Goal: Browse casually

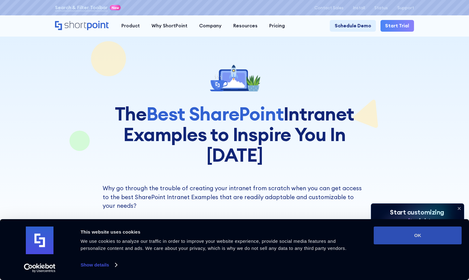
click at [424, 236] on button "OK" at bounding box center [418, 236] width 88 height 18
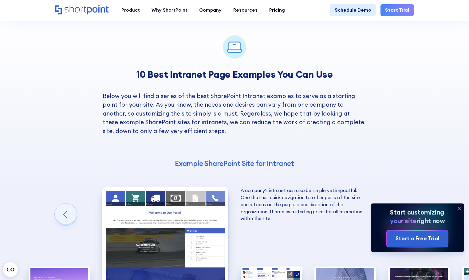
scroll to position [800, 0]
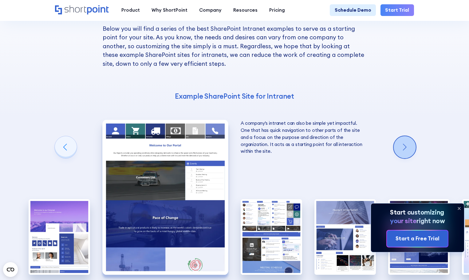
click at [409, 136] on div "Next slide" at bounding box center [405, 147] width 22 height 22
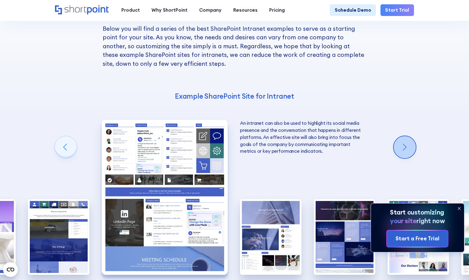
click at [409, 136] on div "Next slide" at bounding box center [405, 147] width 22 height 22
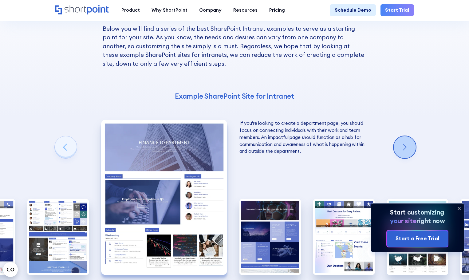
click at [409, 136] on div "Next slide" at bounding box center [405, 147] width 22 height 22
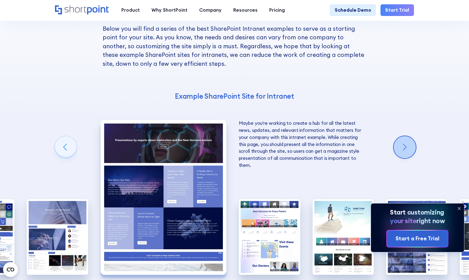
click at [409, 136] on div "Next slide" at bounding box center [405, 147] width 22 height 22
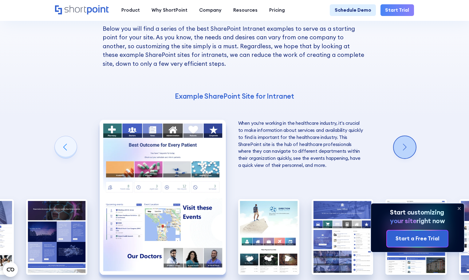
click at [409, 136] on div "Next slide" at bounding box center [405, 147] width 22 height 22
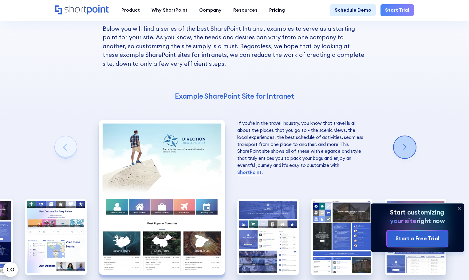
click at [409, 136] on div "Next slide" at bounding box center [405, 147] width 22 height 22
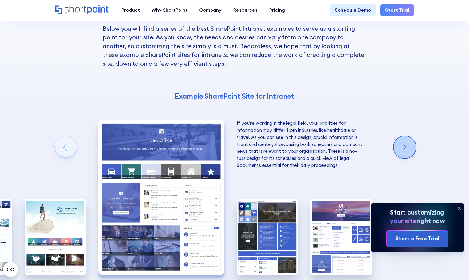
click at [409, 136] on div "Next slide" at bounding box center [405, 147] width 22 height 22
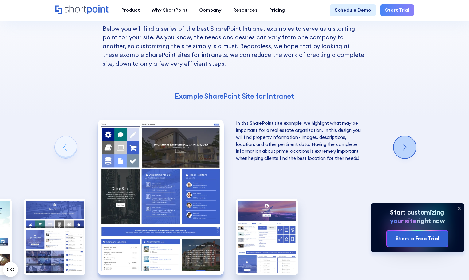
click at [409, 136] on div "Next slide" at bounding box center [405, 147] width 22 height 22
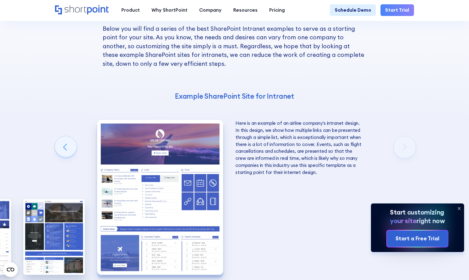
click at [127, 139] on img "10 / 10" at bounding box center [160, 197] width 126 height 155
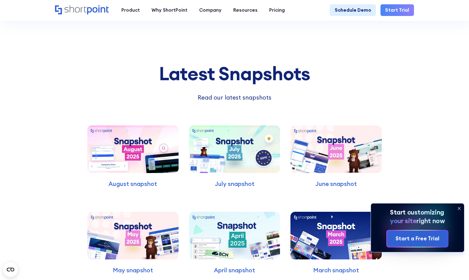
scroll to position [1507, 0]
